Goal: Navigation & Orientation: Find specific page/section

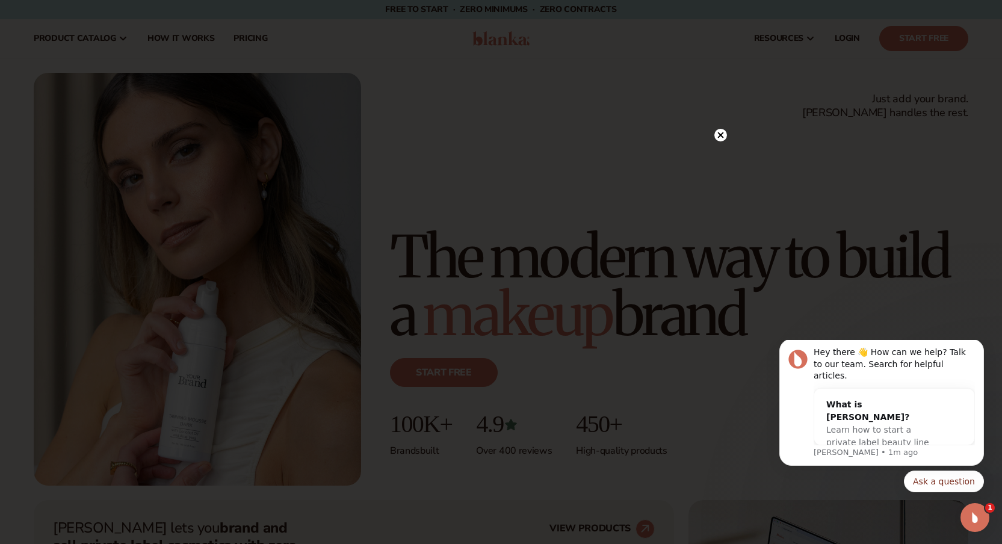
click at [725, 134] on circle at bounding box center [720, 135] width 13 height 13
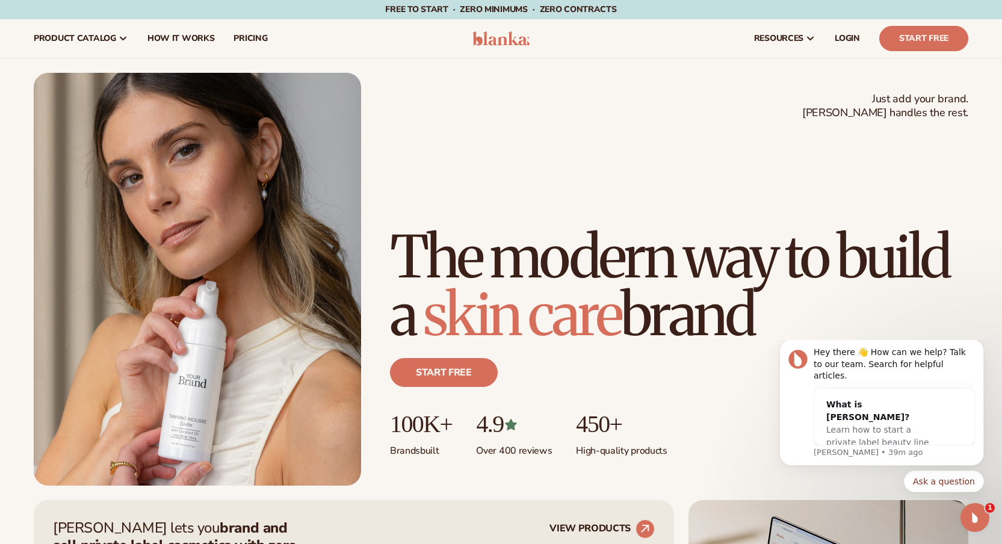
click at [725, 41] on div "resources connect your store" at bounding box center [759, 38] width 436 height 39
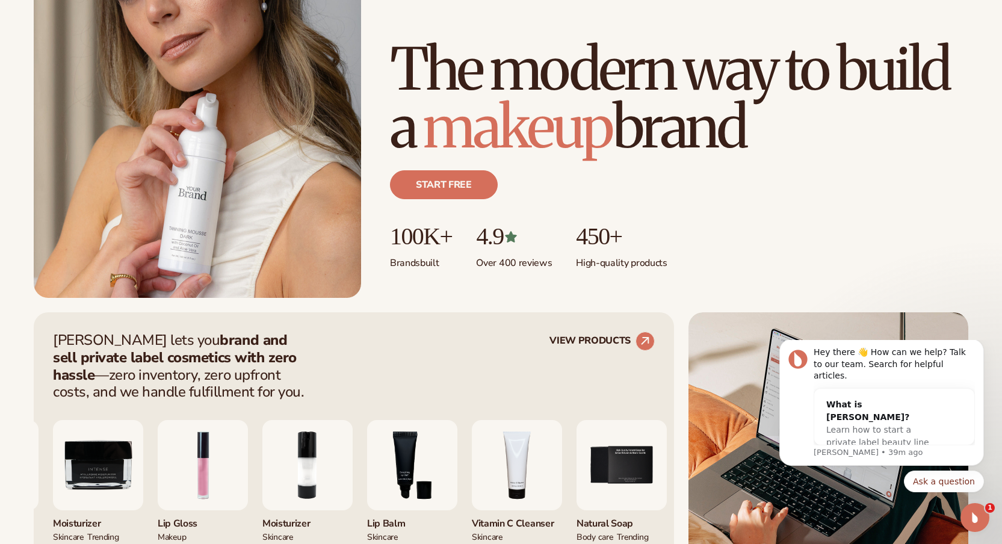
scroll to position [297, 0]
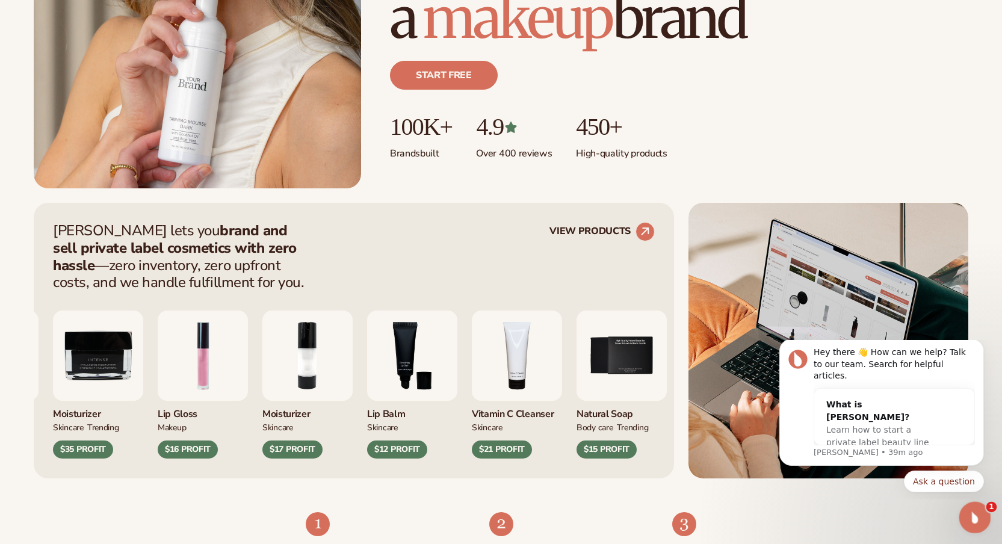
click at [969, 516] on icon "Open Intercom Messenger" at bounding box center [973, 516] width 20 height 20
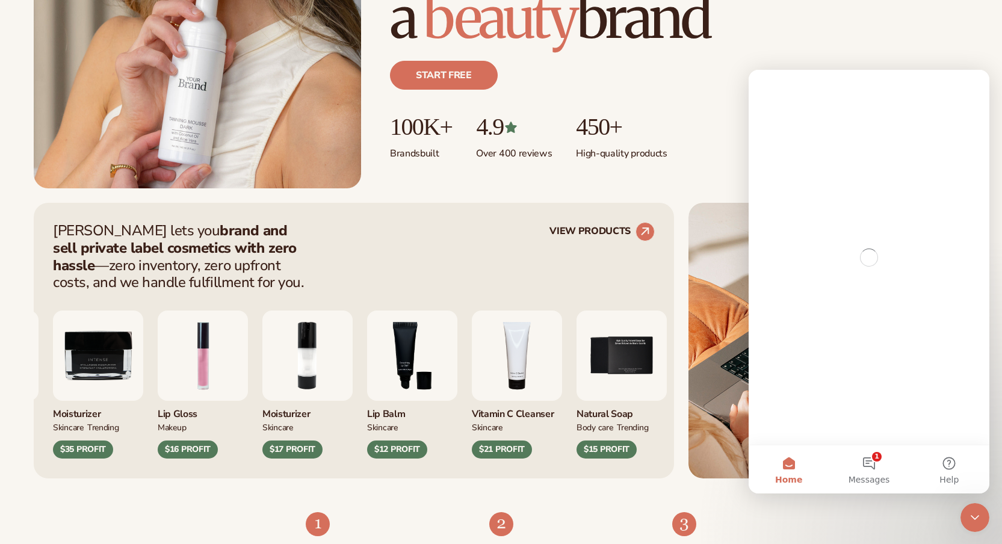
scroll to position [0, 0]
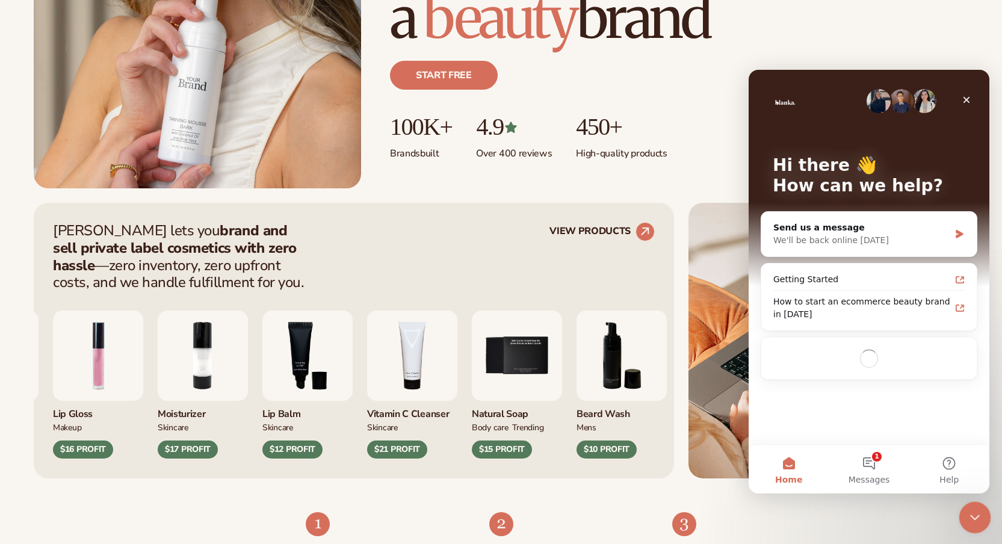
click at [972, 516] on icon "Close Intercom Messenger" at bounding box center [973, 515] width 14 height 14
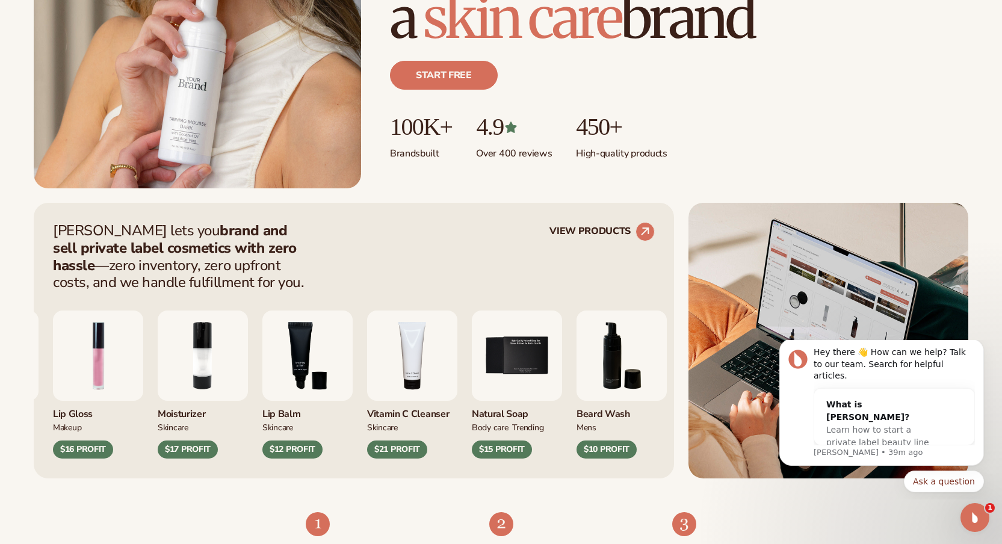
click at [813, 123] on ul "100K+ Brands built 4.9 Over 400 reviews 450+ High-quality products" at bounding box center [679, 137] width 578 height 46
